Goal: Answer question/provide support: Share knowledge or assist other users

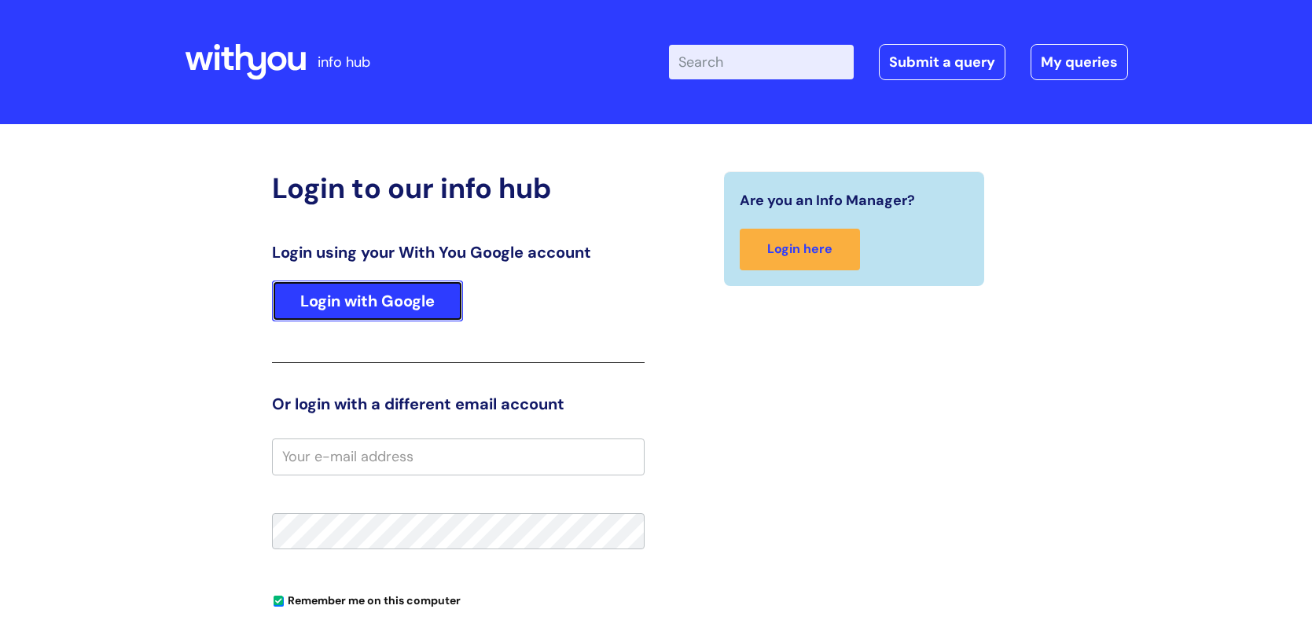
click at [336, 292] on link "Login with Google" at bounding box center [367, 301] width 191 height 41
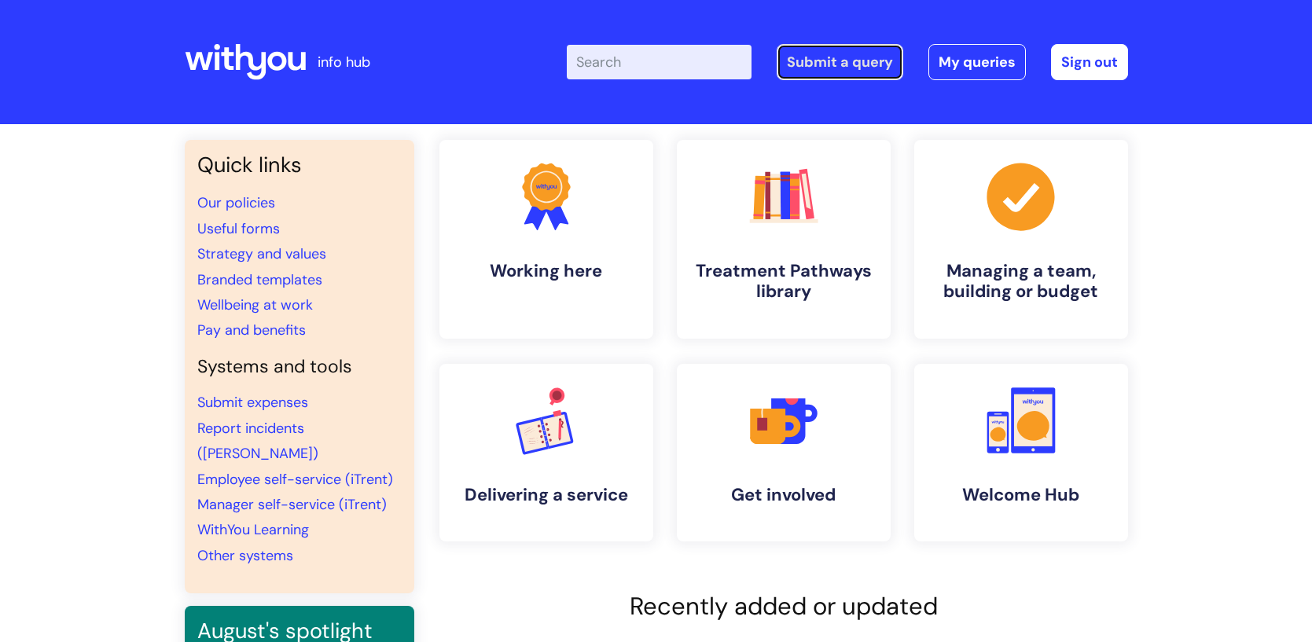
click at [842, 66] on link "Submit a query" at bounding box center [840, 62] width 127 height 36
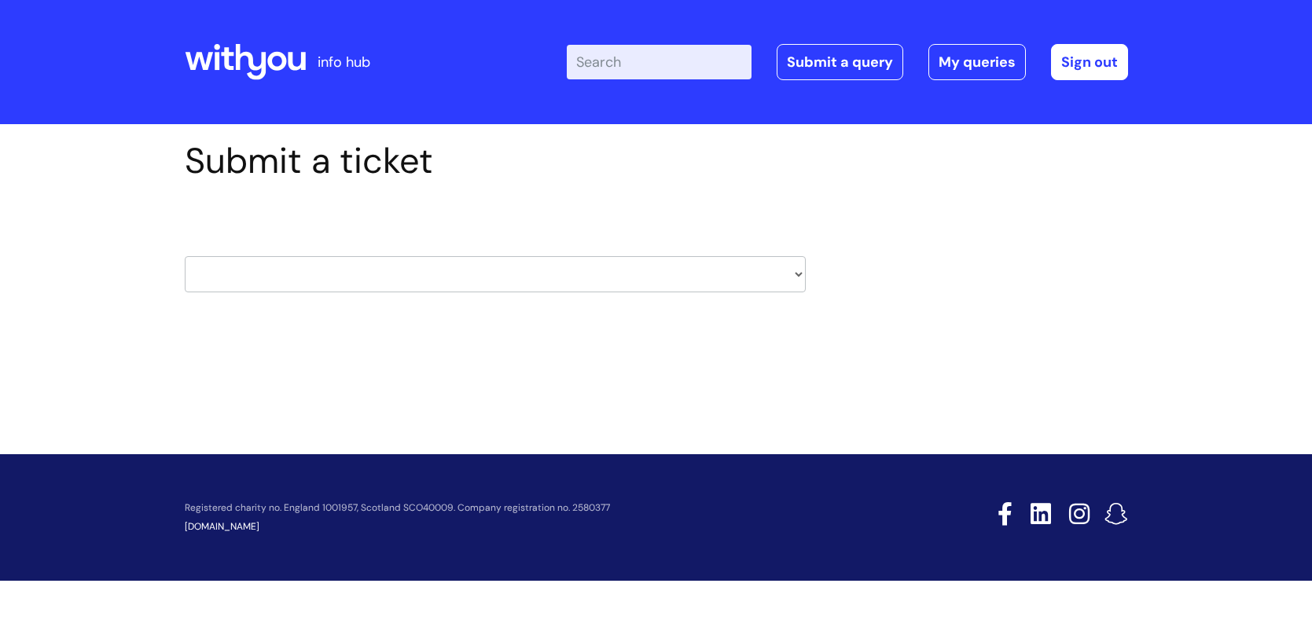
click at [504, 272] on select "HR / People IT and Support Clinical Drug Alerts Finance Accounts Data Support T…" at bounding box center [495, 274] width 621 height 36
select select "it_and_support"
click at [185, 256] on select "HR / People IT and Support Clinical Drug Alerts Finance Accounts Data Support T…" at bounding box center [495, 274] width 621 height 36
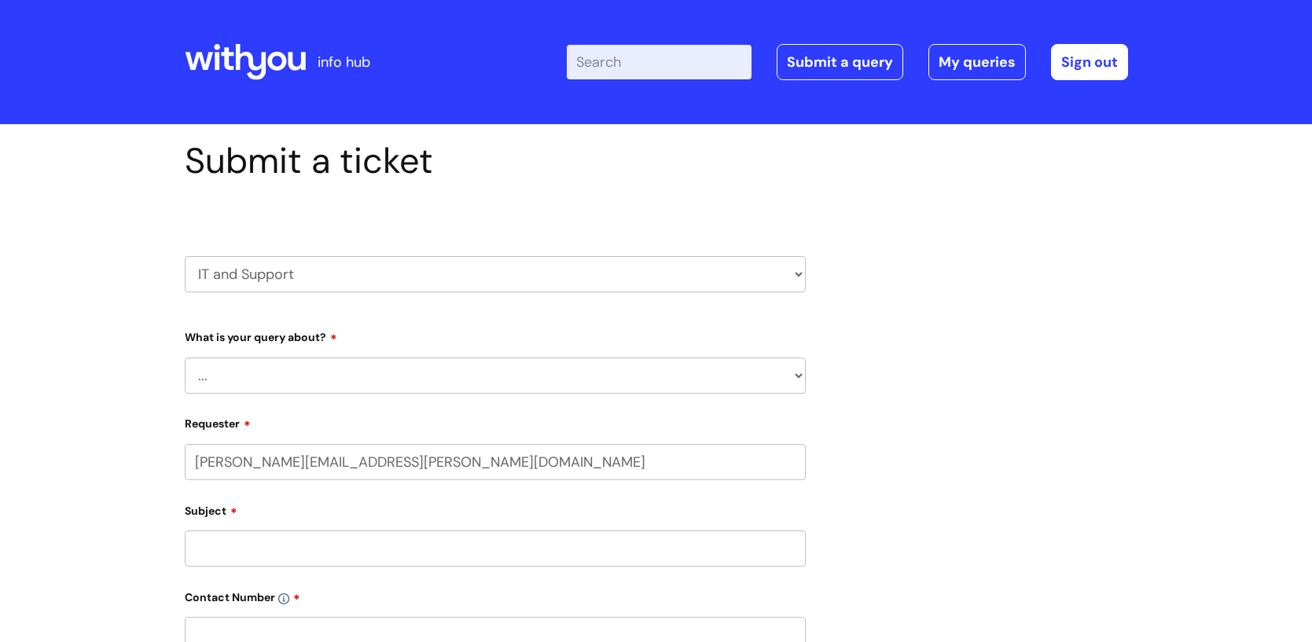
select select "80004286541"
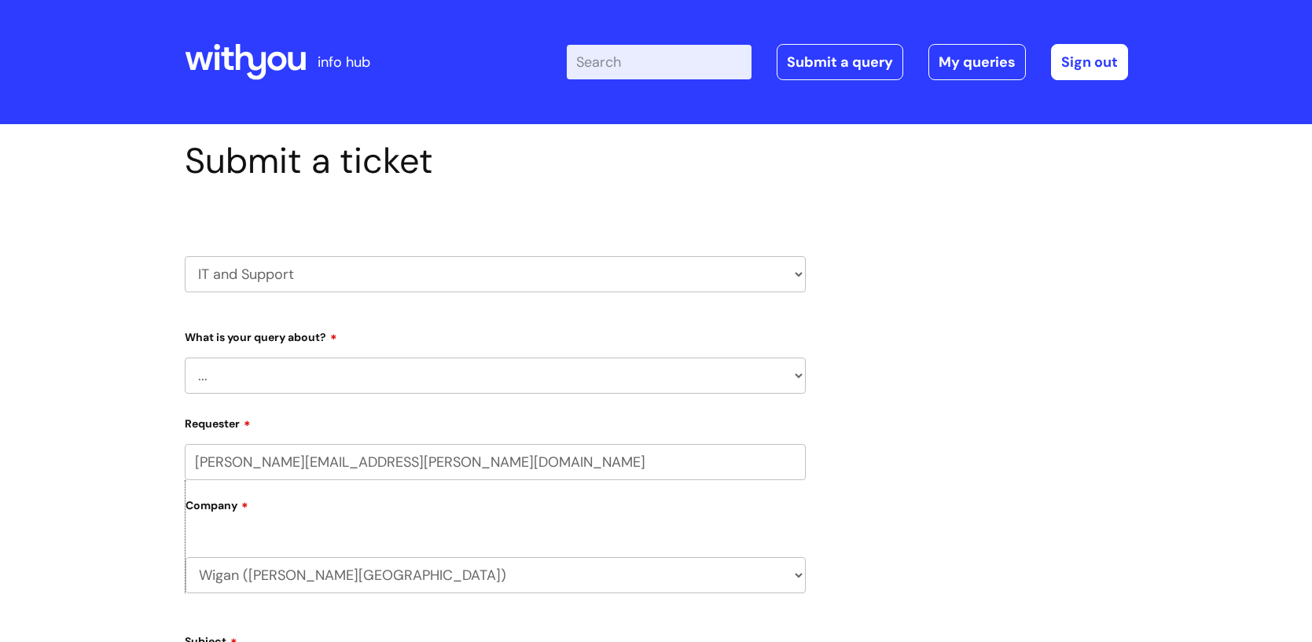
click at [316, 375] on select "... Mobile Phone Reset & MFA Accounts, Starters and Leavers IT Hardware issue I…" at bounding box center [495, 376] width 621 height 36
select select "System/software"
click at [185, 358] on select "... Mobile Phone Reset & MFA Accounts, Starters and Leavers IT Hardware issue I…" at bounding box center [495, 376] width 621 height 36
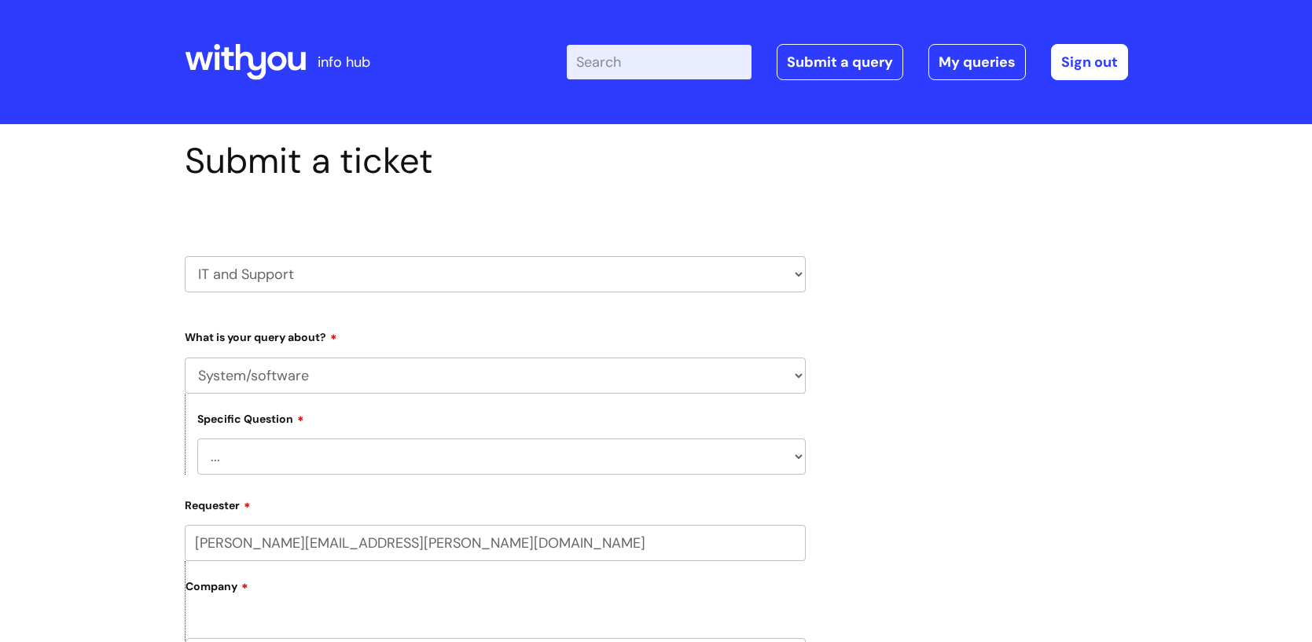
click at [293, 448] on select "... Halo PCMIS Iaptus NHS Email CJSM Email Mitel Another System Google (Workspa…" at bounding box center [501, 457] width 608 height 36
select select "Another System"
click at [197, 439] on select "... Halo PCMIS Iaptus NHS Email CJSM Email Mitel Another System Google (Workspa…" at bounding box center [501, 457] width 608 height 36
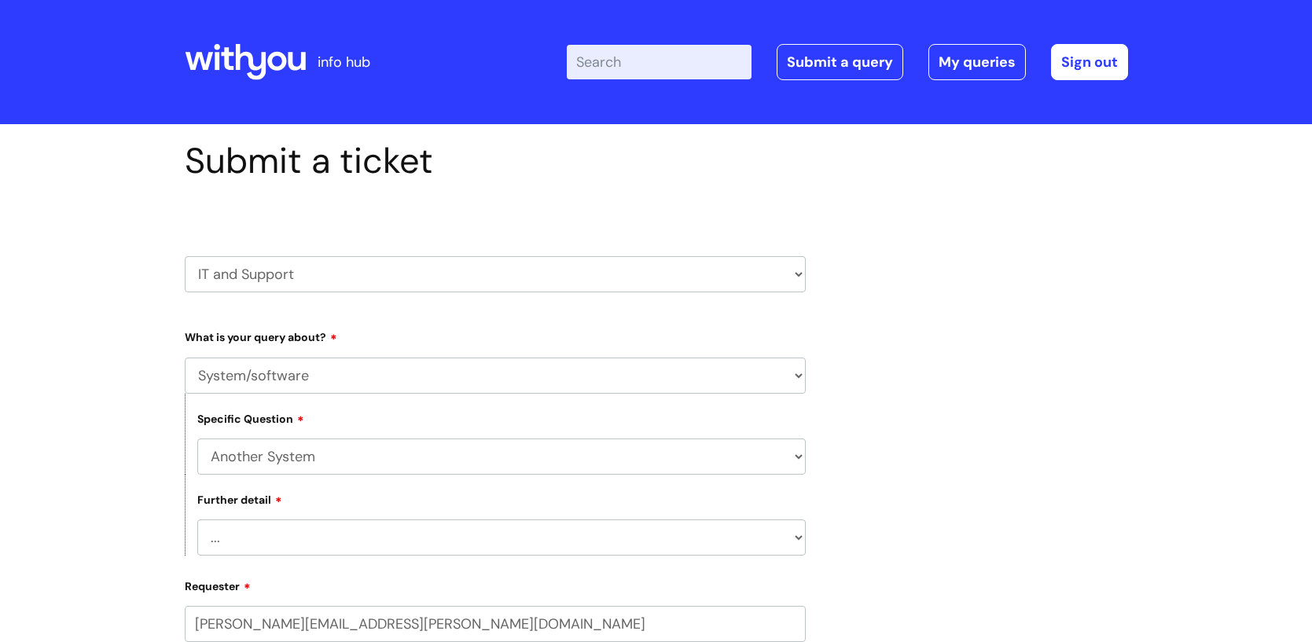
click at [241, 534] on select "... I’ve got a login issue Something else" at bounding box center [501, 538] width 608 height 36
select select "Something else"
click at [197, 520] on select "... I’ve got a login issue Something else" at bounding box center [501, 538] width 608 height 36
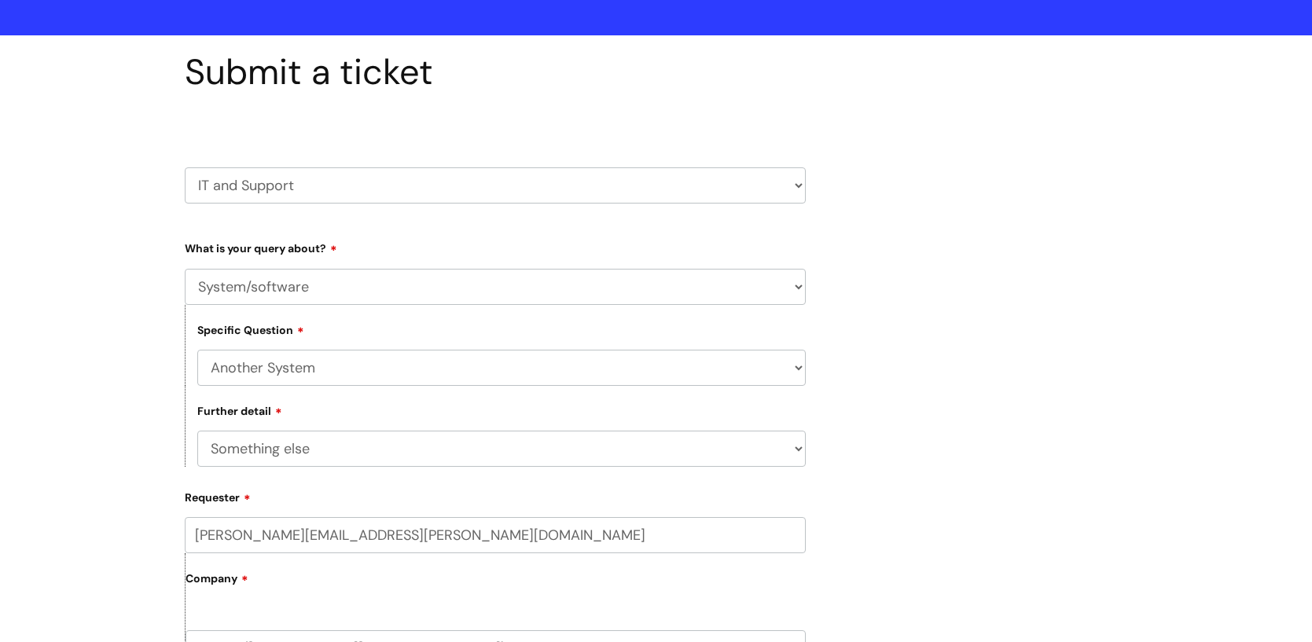
scroll to position [439, 0]
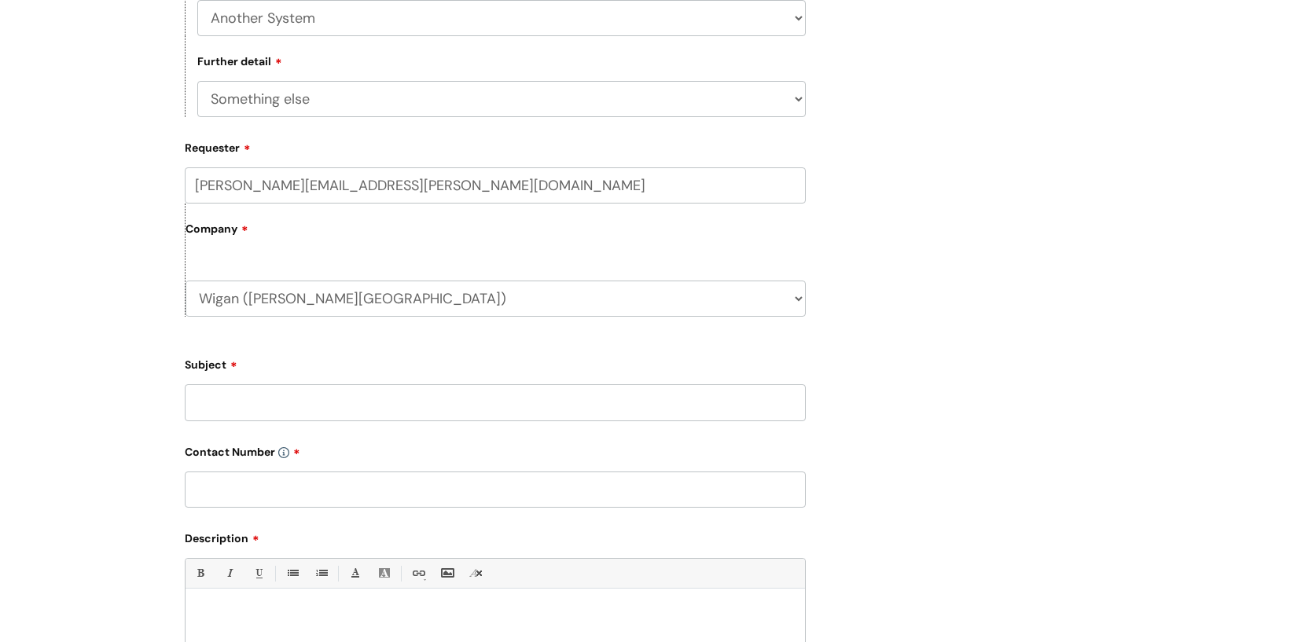
click at [281, 410] on input "Subject" at bounding box center [495, 402] width 621 height 36
type input "DHL printer"
click at [288, 487] on input "text" at bounding box center [495, 490] width 621 height 36
type input "01942807538"
click at [244, 609] on p at bounding box center [495, 616] width 596 height 14
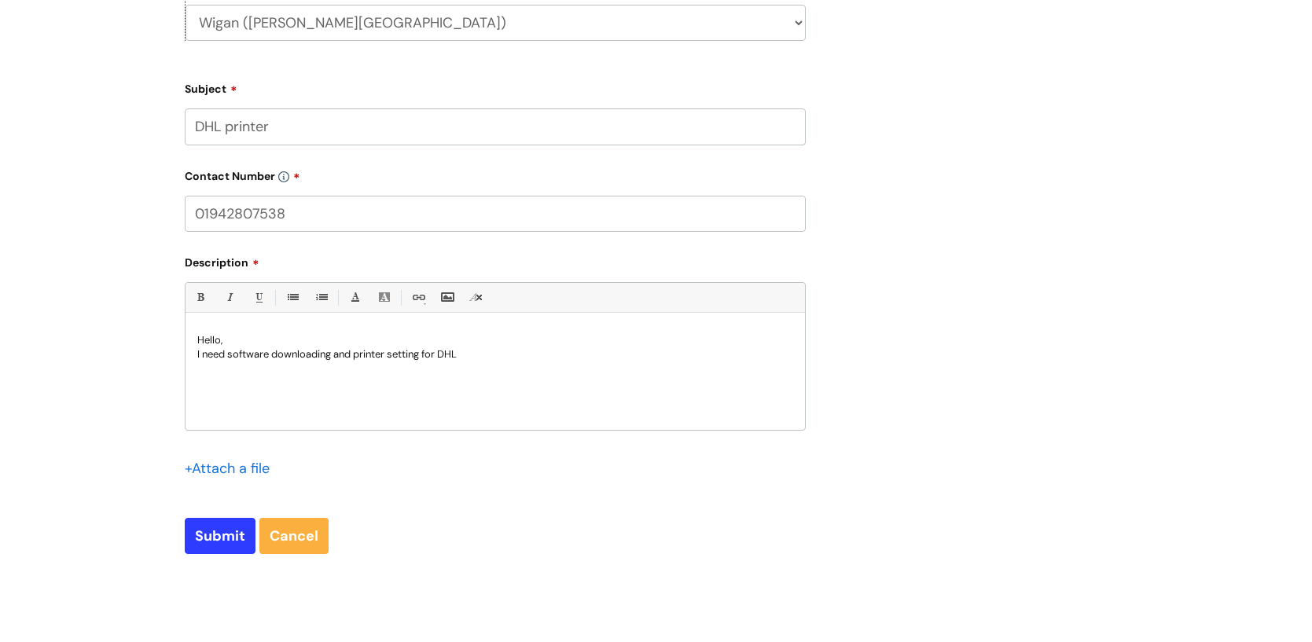
scroll to position [836, 0]
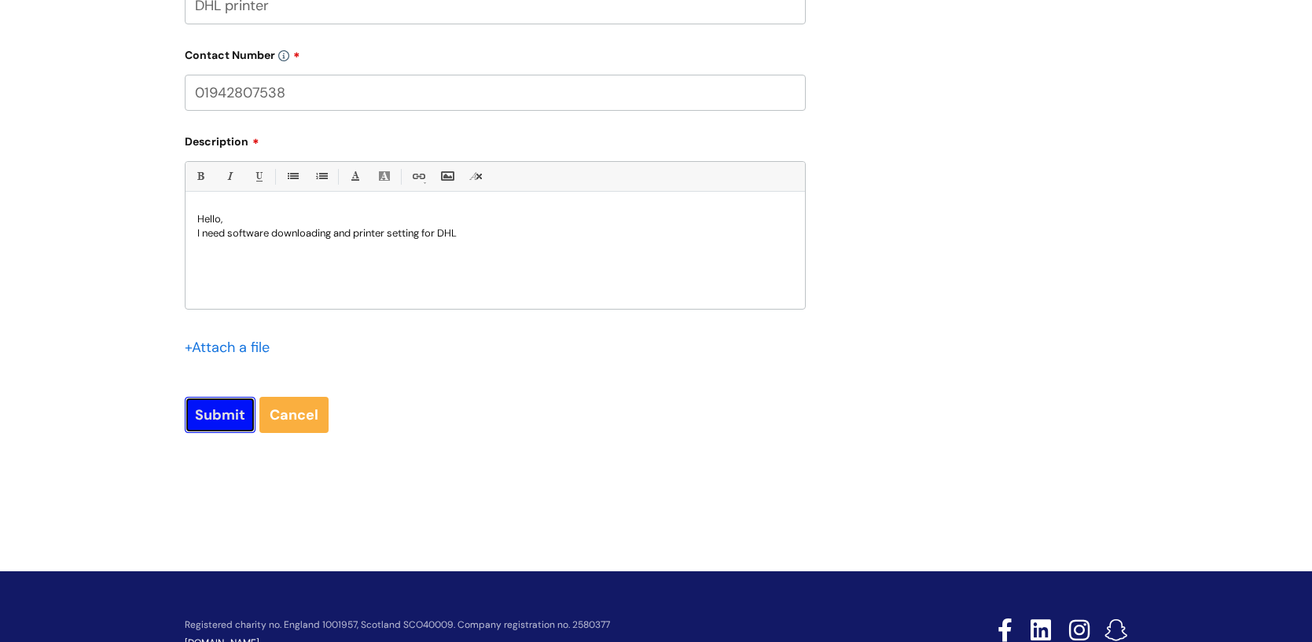
click at [196, 409] on input "Submit" at bounding box center [220, 415] width 71 height 36
type input "Please Wait..."
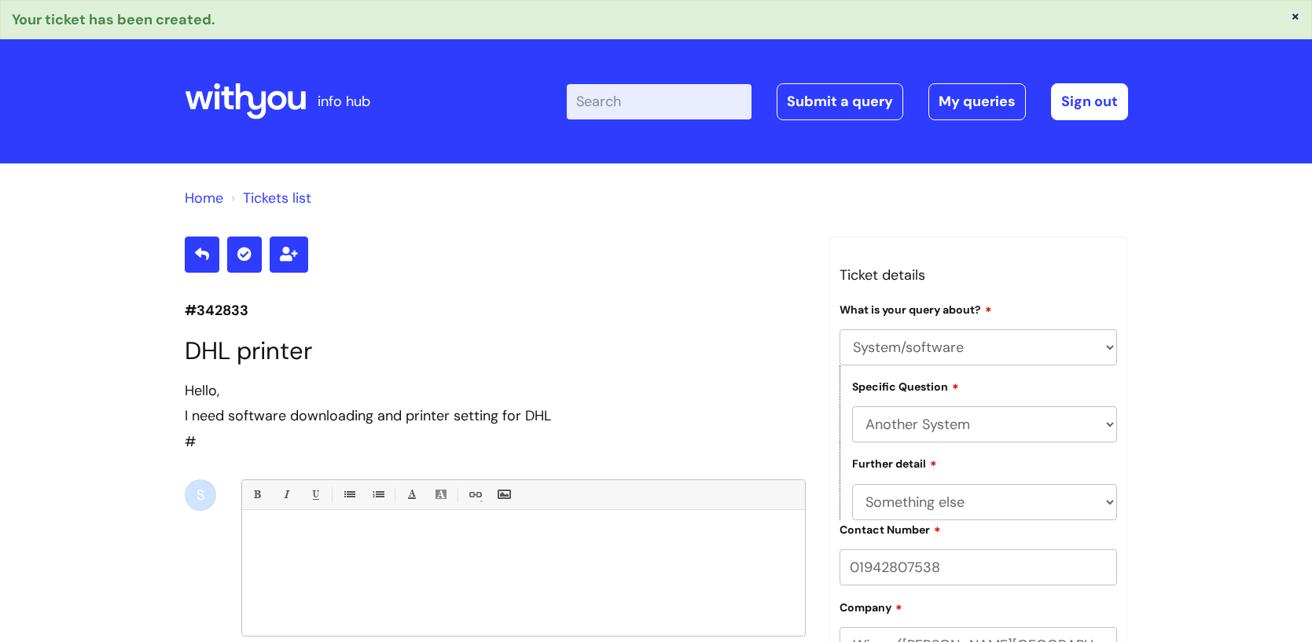
select select "System/software"
select select "Another System"
select select "Something else"
click at [208, 200] on link "Home" at bounding box center [204, 198] width 39 height 19
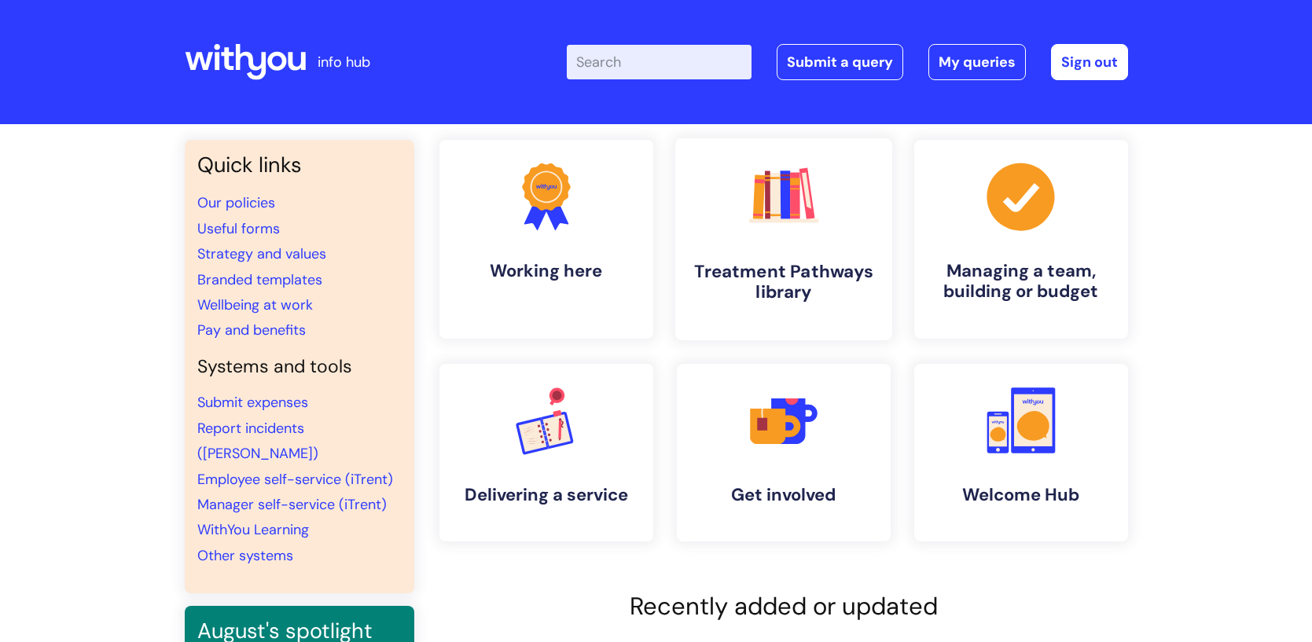
click at [792, 246] on link ".cls-1{fill:#f89b22;}.cls-1,.cls-2,.cls-3,.cls-4,.cls-5,.cls-6,.cls-7{stroke-wi…" at bounding box center [782, 239] width 217 height 202
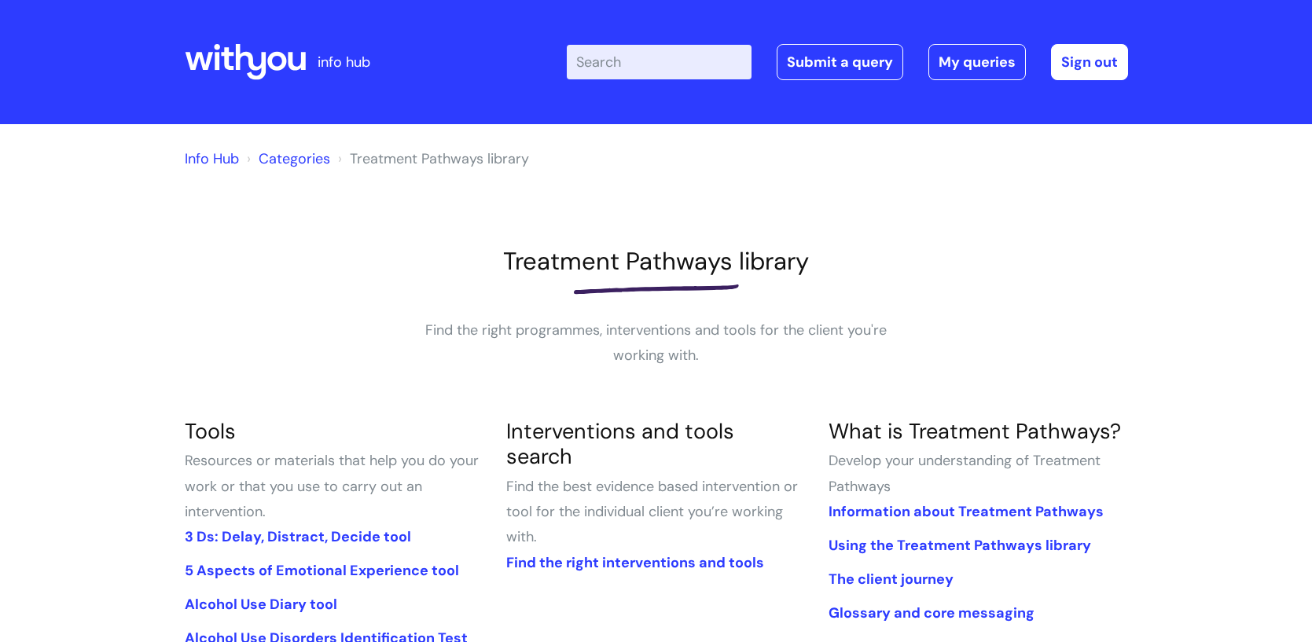
click at [193, 159] on link "Info Hub" at bounding box center [212, 158] width 54 height 19
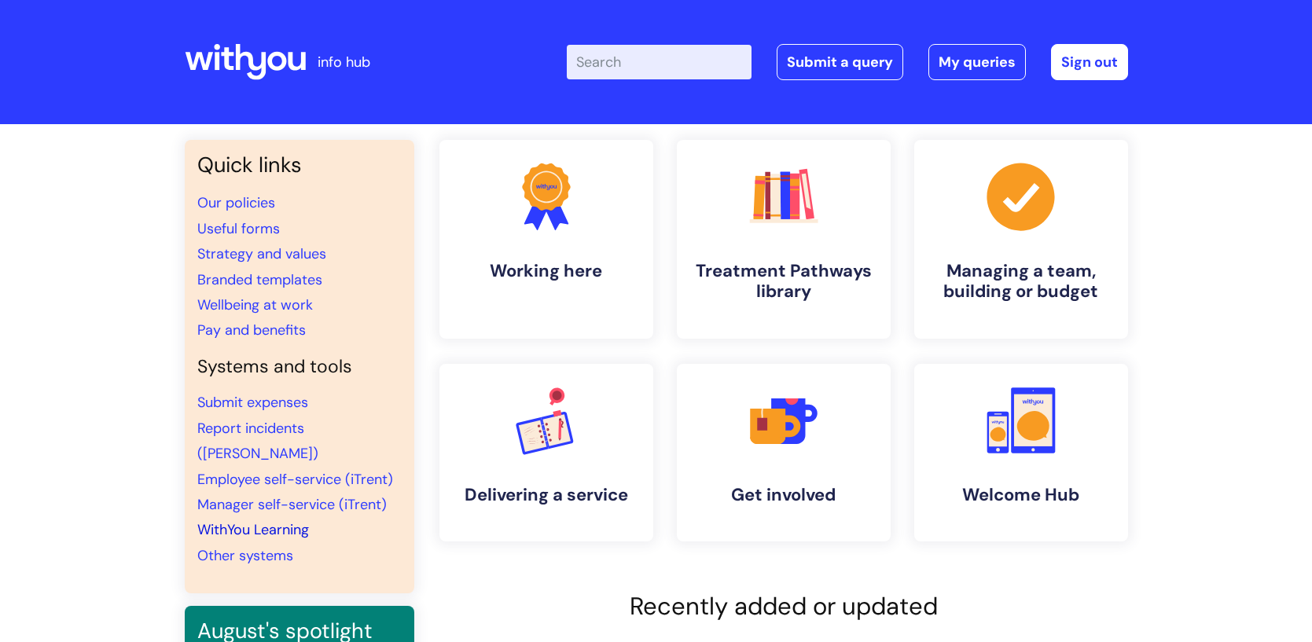
click at [252, 520] on link "WithYou Learning" at bounding box center [253, 529] width 112 height 19
click at [248, 470] on link "Employee self-service (iTrent)" at bounding box center [295, 479] width 196 height 19
click at [974, 80] on div "Enter your search term here... Search Submit a query My queries Welcome Sally V…" at bounding box center [773, 62] width 709 height 93
click at [976, 63] on link "My queries" at bounding box center [976, 62] width 97 height 36
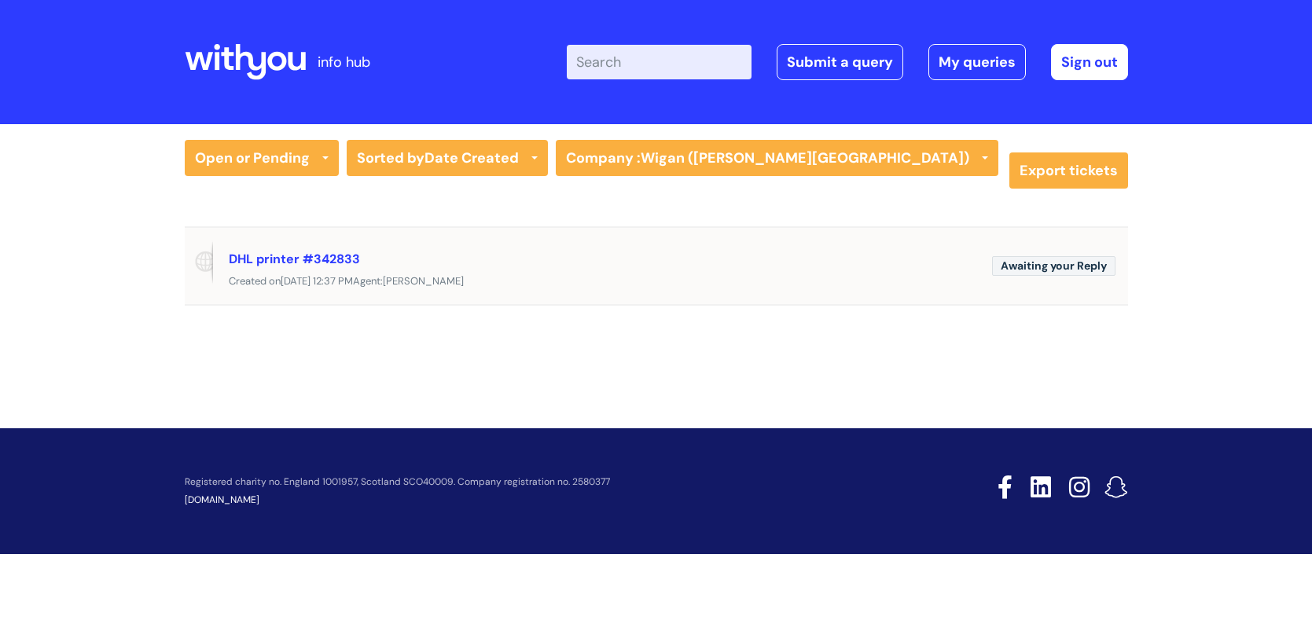
click at [306, 268] on div "DHL printer #342833" at bounding box center [604, 258] width 751 height 25
click at [1055, 269] on span "Awaiting your Reply" at bounding box center [1053, 266] width 123 height 20
click at [288, 259] on link "DHL printer #342833" at bounding box center [294, 259] width 131 height 17
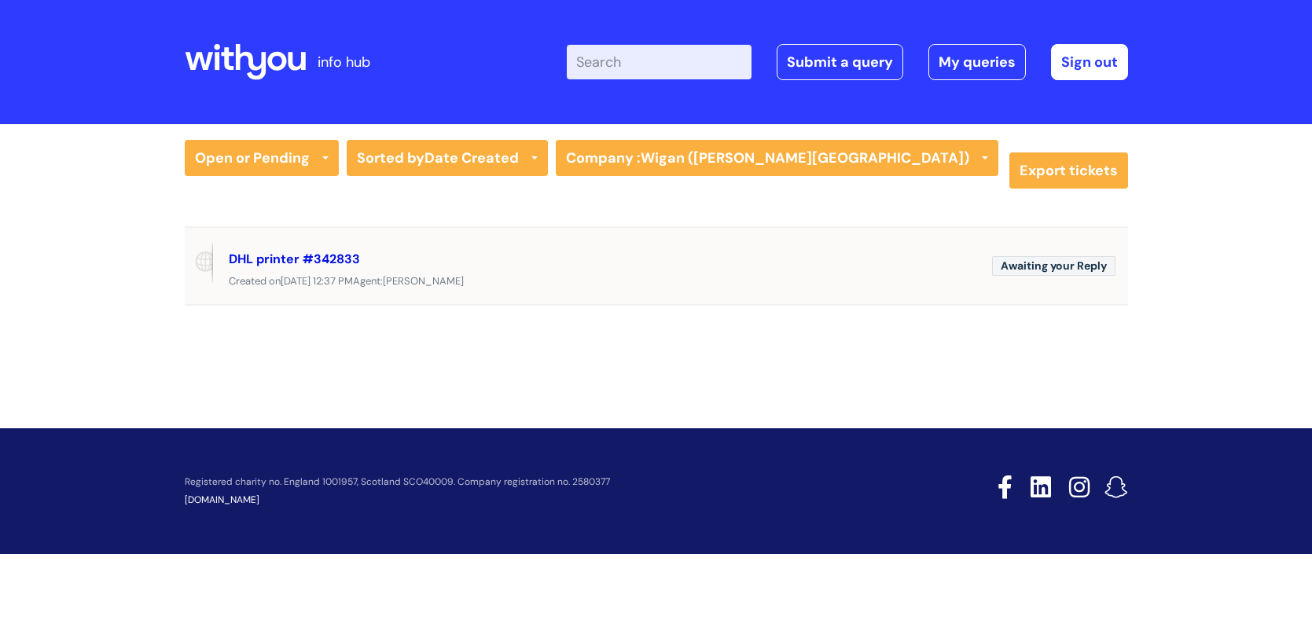
click at [288, 259] on link "DHL printer #342833" at bounding box center [294, 259] width 131 height 17
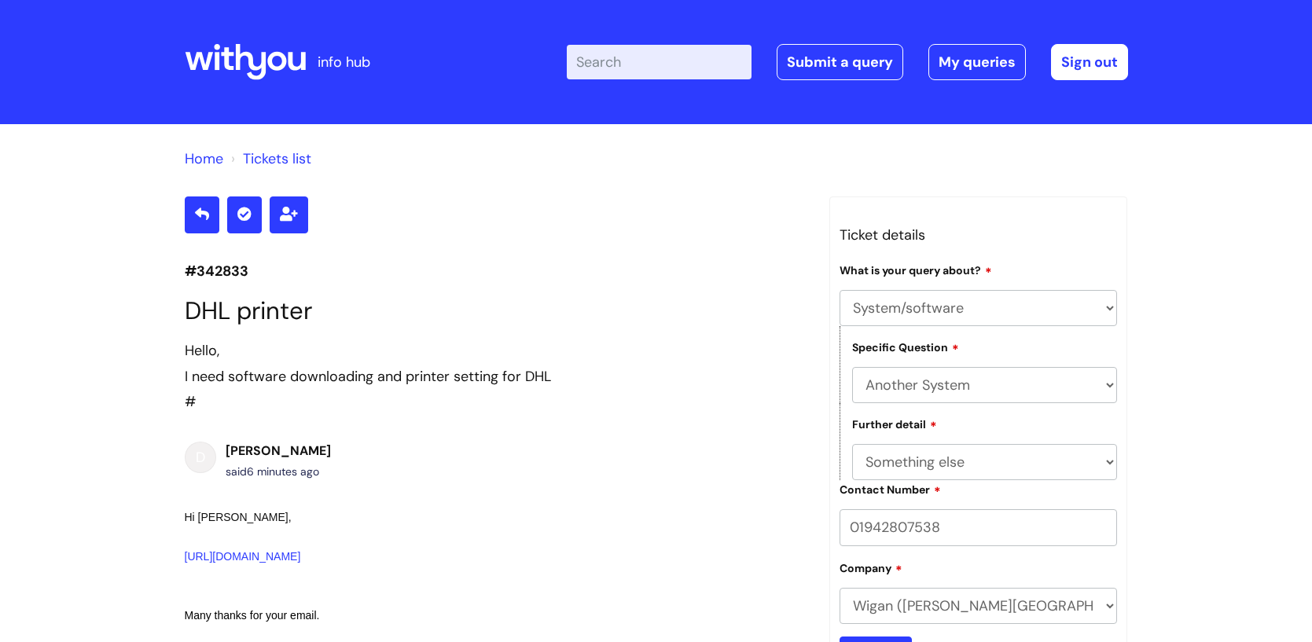
select select "System/software"
select select "Another System"
select select "Something else"
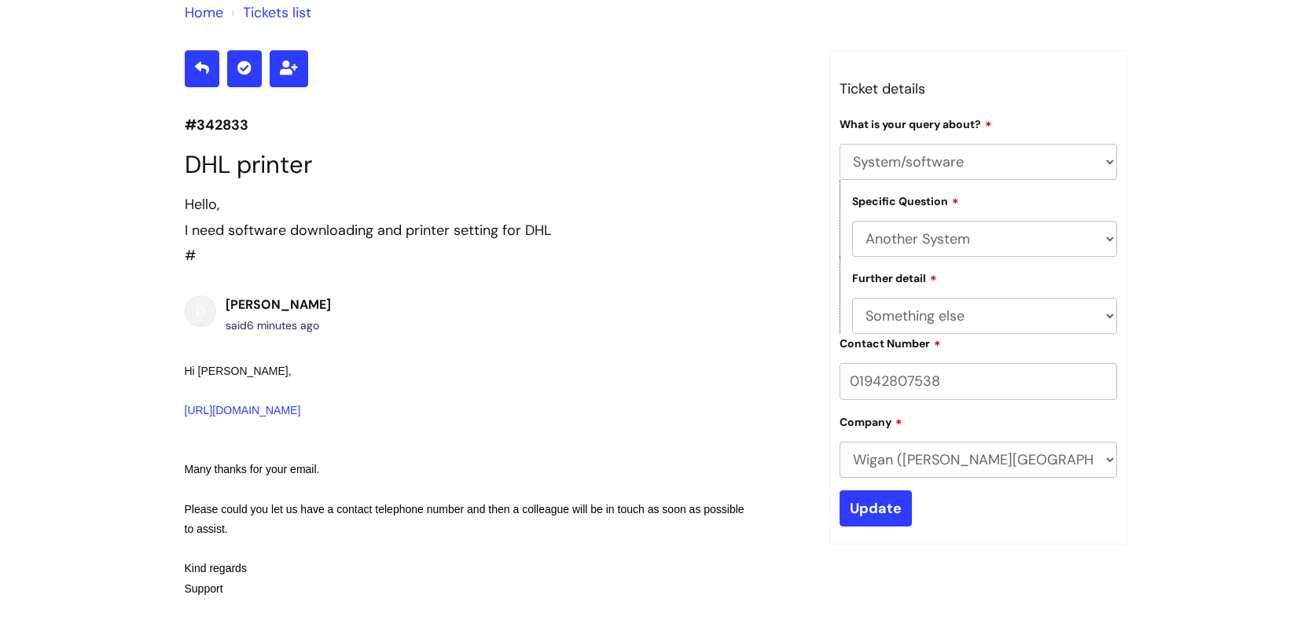
scroll to position [144, 0]
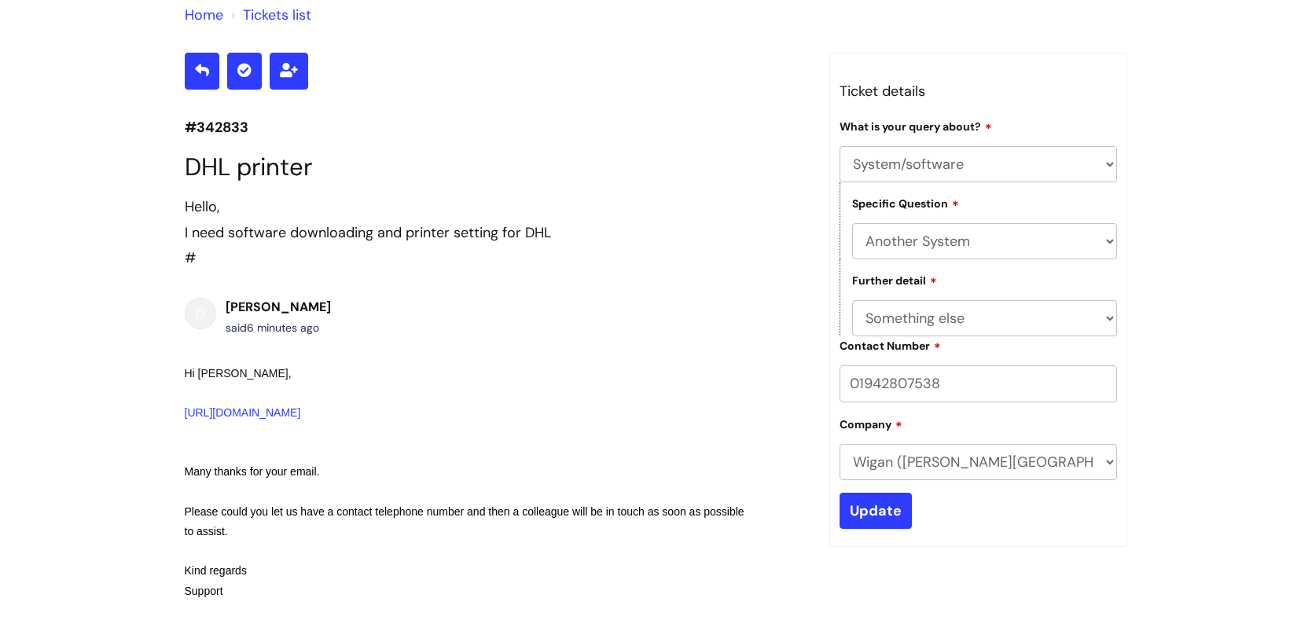
drag, startPoint x: 940, startPoint y: 380, endPoint x: 693, endPoint y: 375, distance: 246.9
click at [704, 377] on div "#342833 DHL printer Hello, I need software downloading and printer setting for …" at bounding box center [656, 589] width 967 height 1073
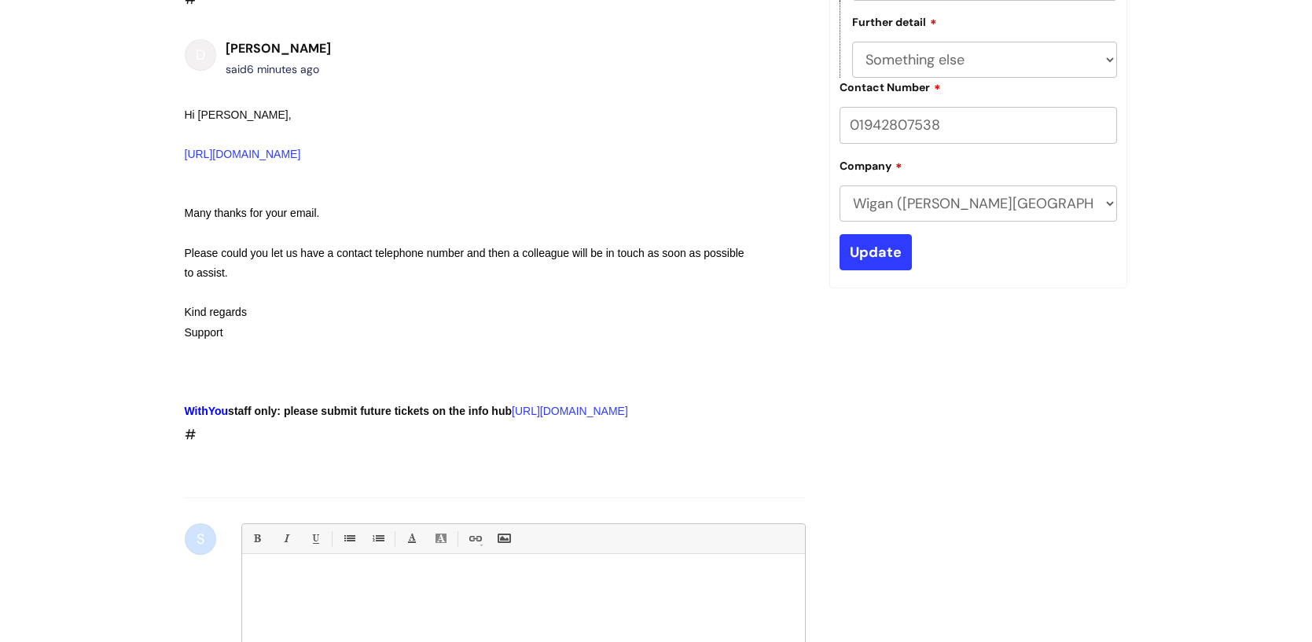
scroll to position [403, 0]
click at [288, 589] on div at bounding box center [523, 620] width 563 height 118
paste div
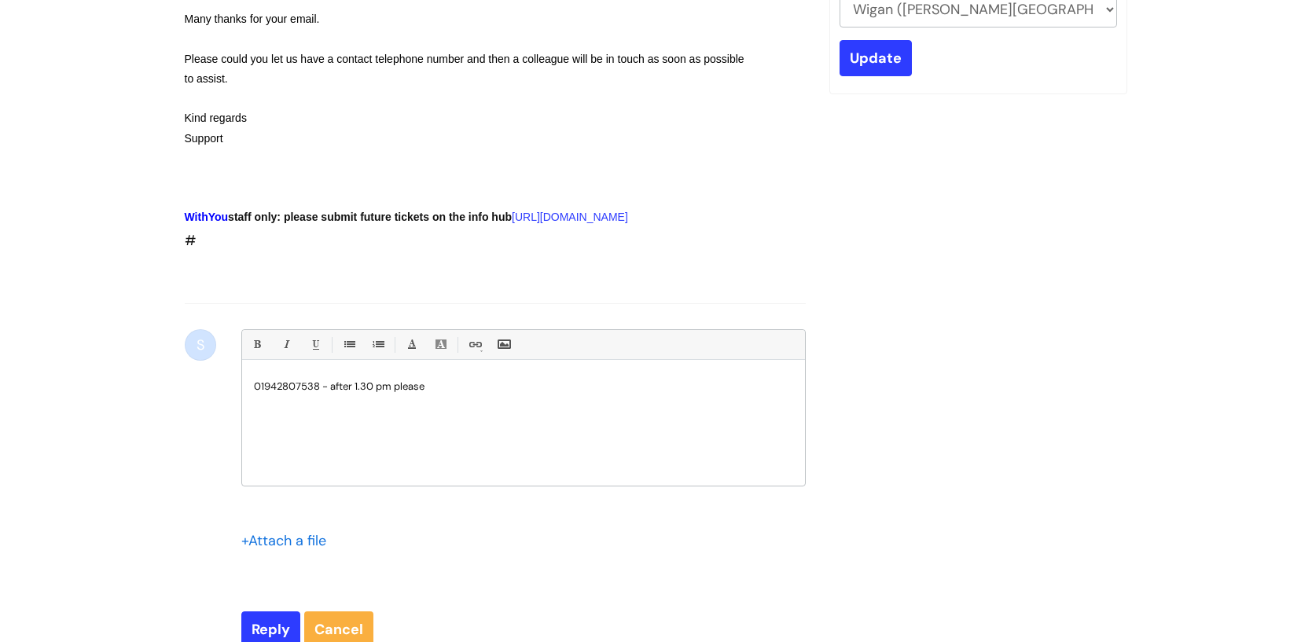
scroll to position [880, 0]
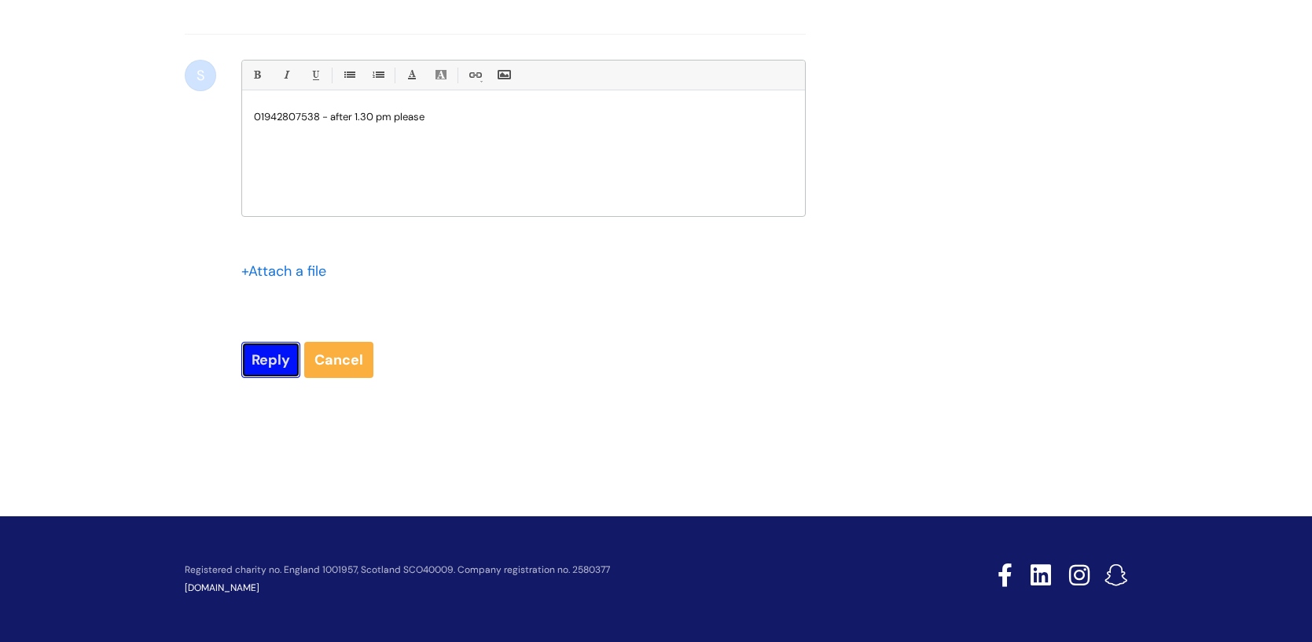
click at [273, 366] on input "Reply" at bounding box center [270, 360] width 59 height 36
type input "Please Wait..."
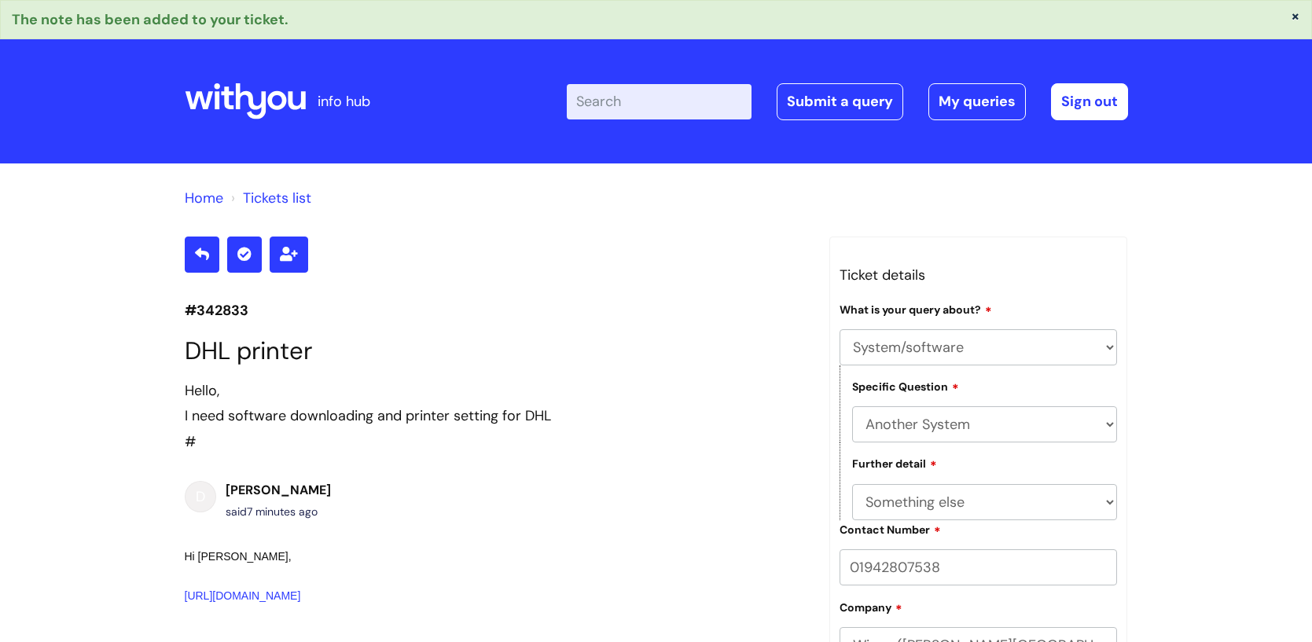
select select "System/software"
select select "Another System"
select select "Something else"
